Goal: Transaction & Acquisition: Purchase product/service

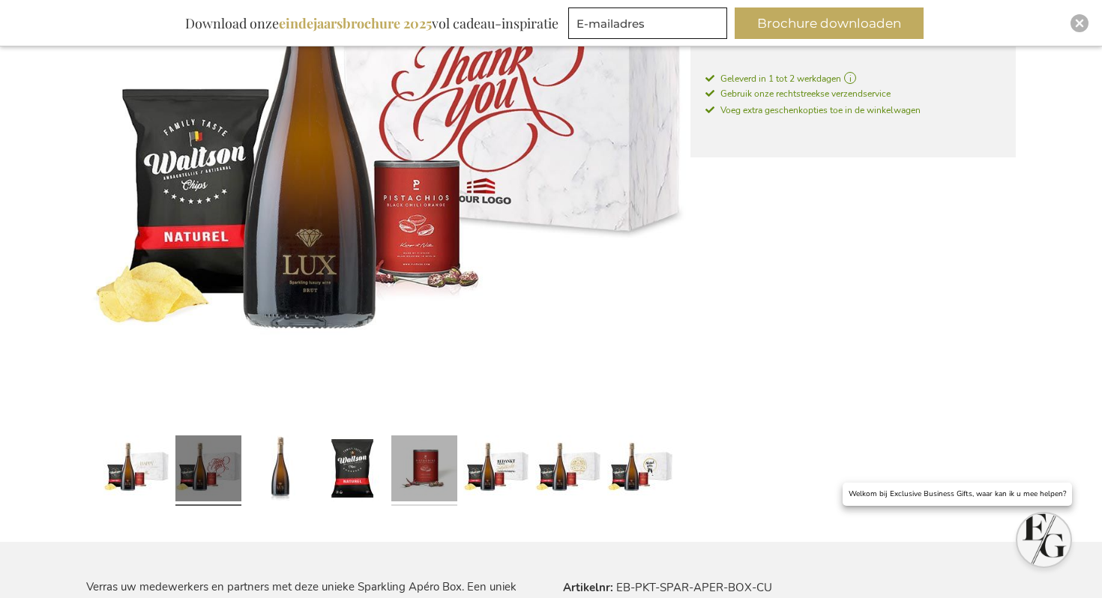
click at [424, 456] on link at bounding box center [424, 471] width 66 height 82
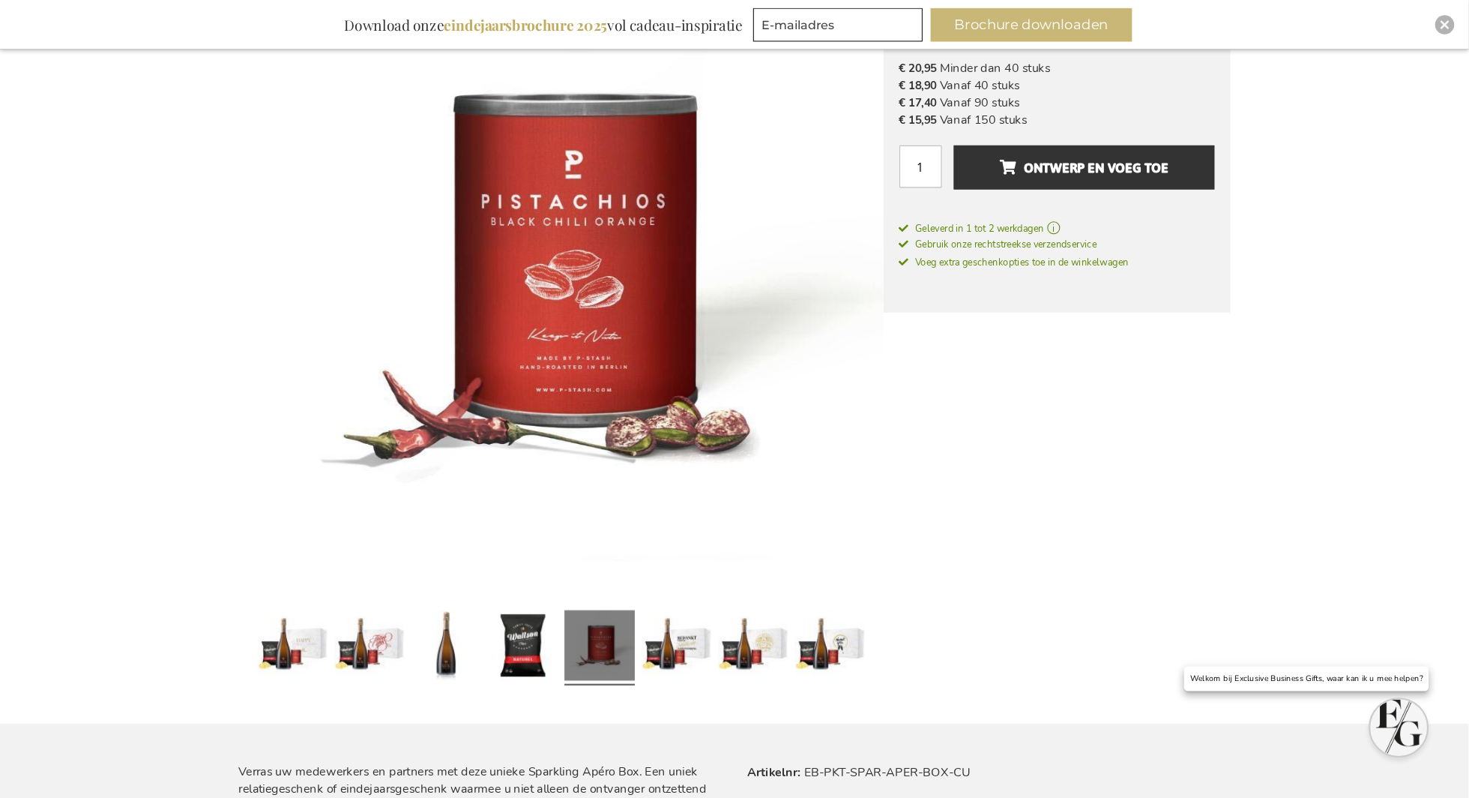
scroll to position [289, 0]
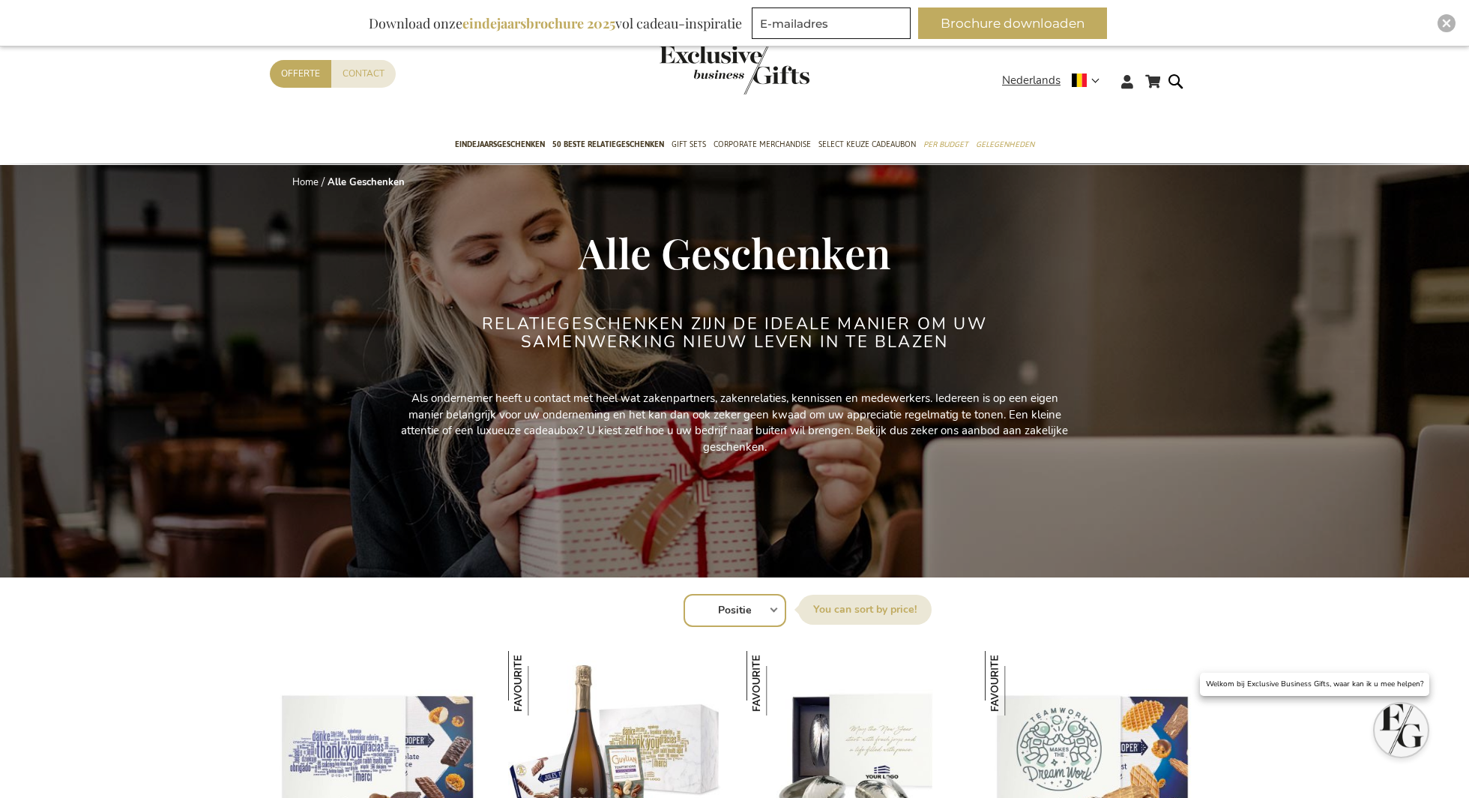
scroll to position [193, 0]
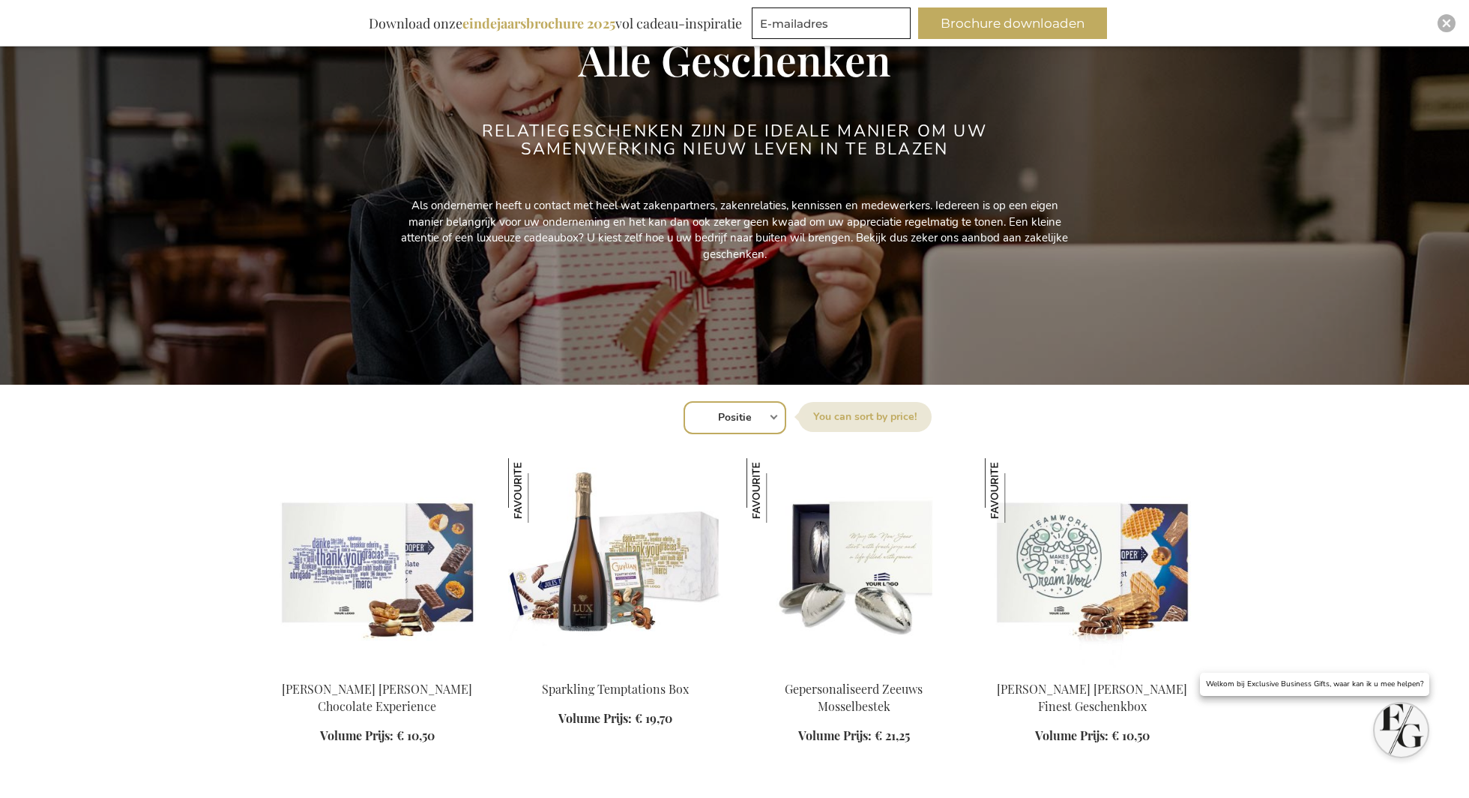
click at [753, 423] on select "Positie Best Sellers Meest bekeken Nieuw Biggest Saving Price: low to high Pric…" at bounding box center [735, 417] width 103 height 33
select select "new"
click at [684, 401] on select "Positie Best Sellers Meest bekeken Nieuw Biggest Saving Price: low to high Pric…" at bounding box center [735, 417] width 103 height 33
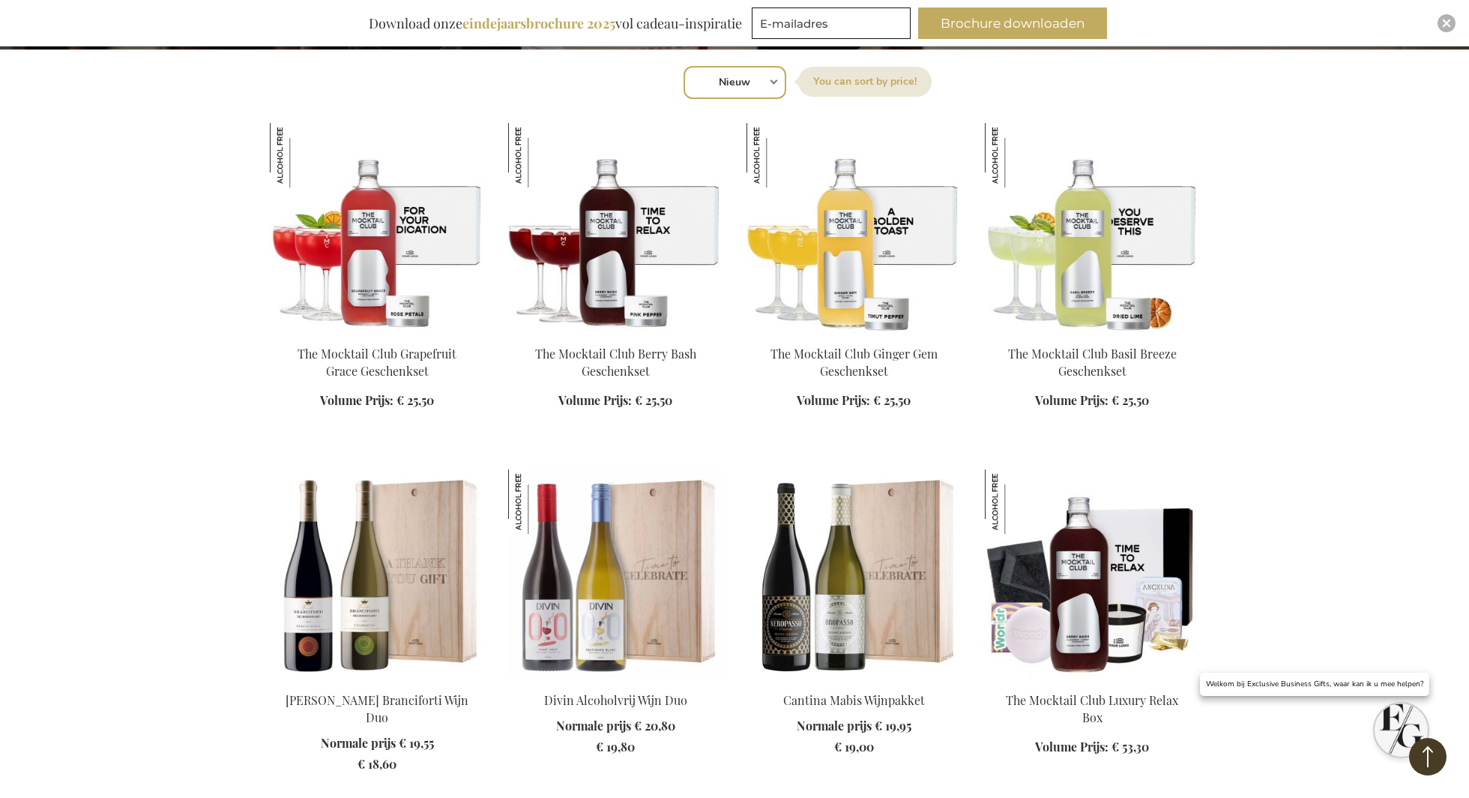
click at [406, 235] on div "The Mocktail Club Grapefruit Grace Geschenkset Volume Prijs: Vanaf € 25,50 In W…" at bounding box center [377, 274] width 214 height 303
click at [417, 245] on div "The Mocktail Club Grapefruit Grace Geschenkset Volume Prijs: Vanaf € 25,50 In W…" at bounding box center [377, 274] width 214 height 303
click at [364, 410] on div "In Winkelwagen" at bounding box center [377, 418] width 214 height 16
click at [373, 290] on img at bounding box center [377, 228] width 214 height 210
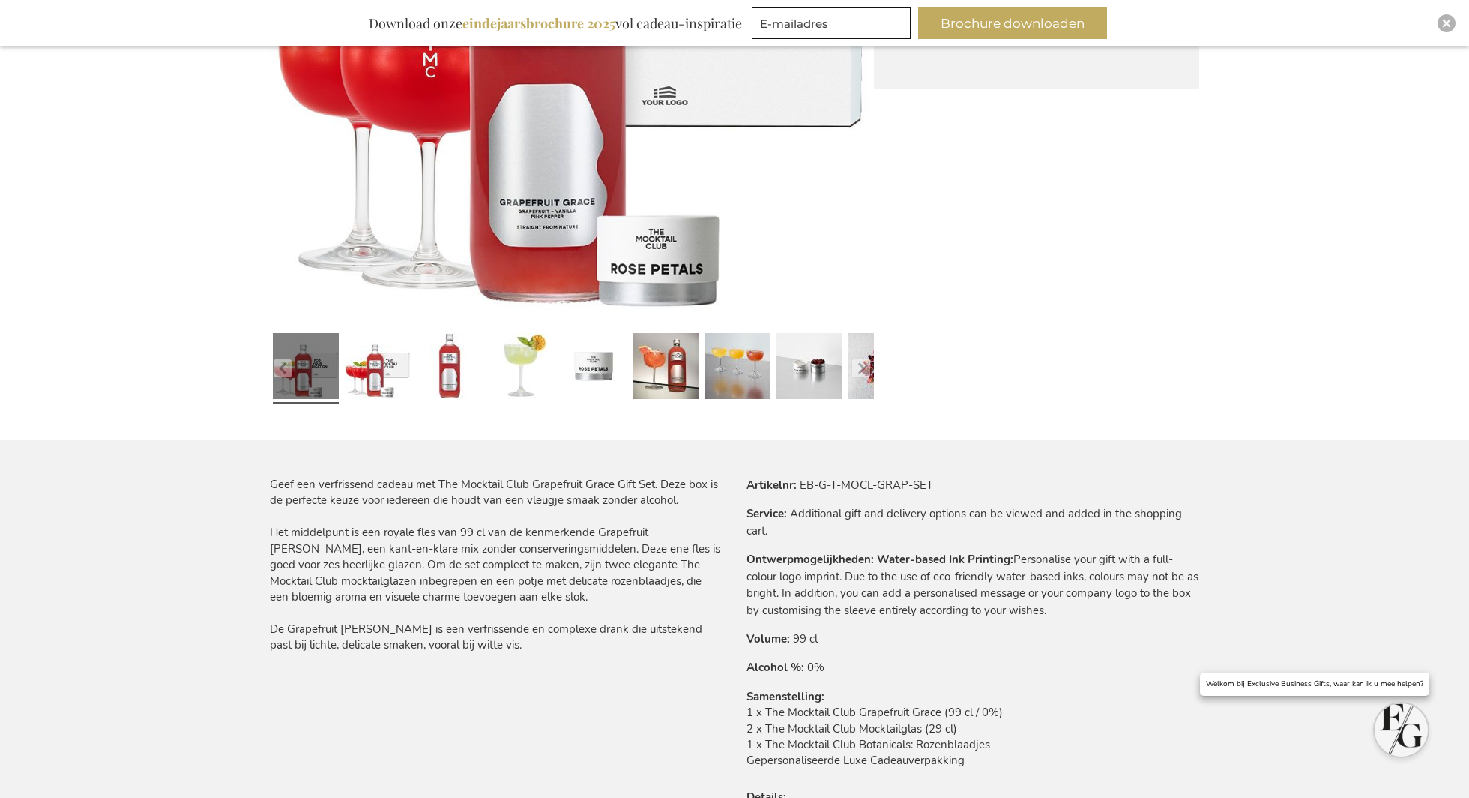
scroll to position [663, 0]
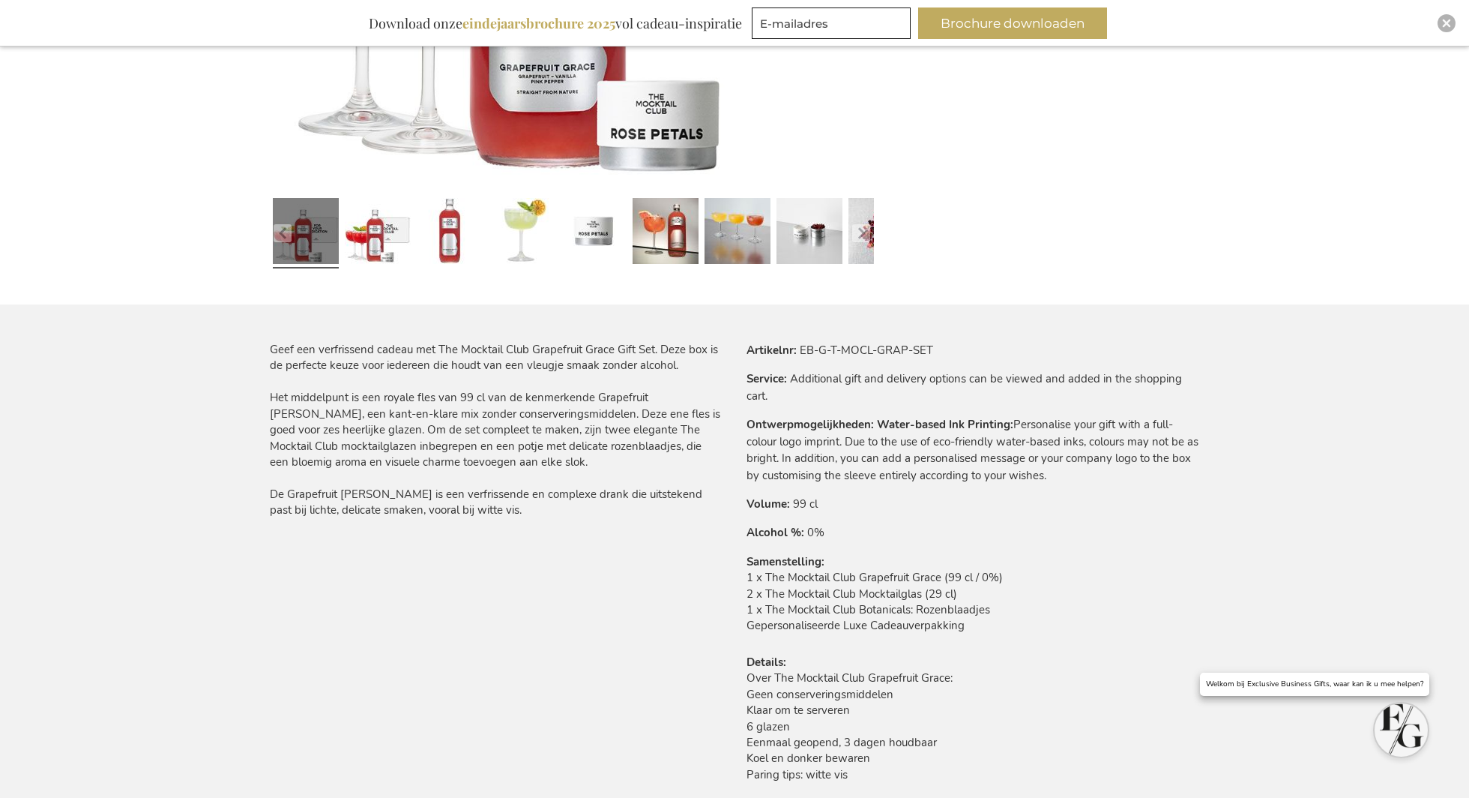
click at [0, 0] on td "EB-G-T-MOCL-GRAP-SET" at bounding box center [0, 0] width 0 height 0
copy tbody "Artikelnr EB-G-T-MOCL-GRAP-SET"
